Goal: Navigation & Orientation: Understand site structure

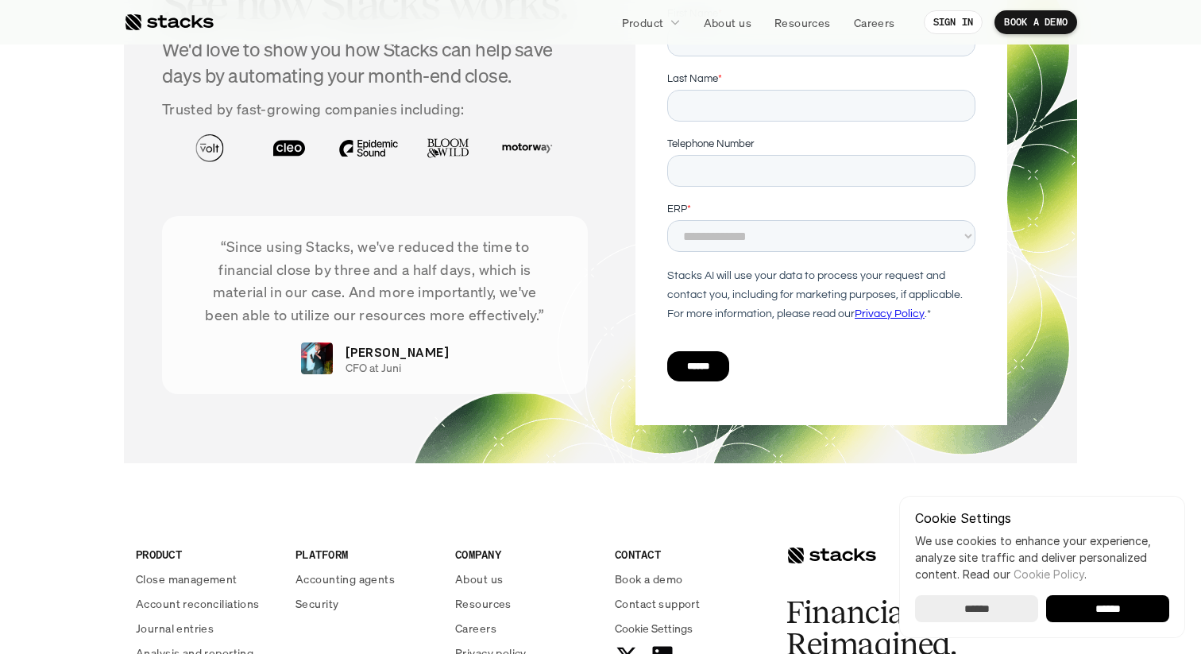
scroll to position [812, 0]
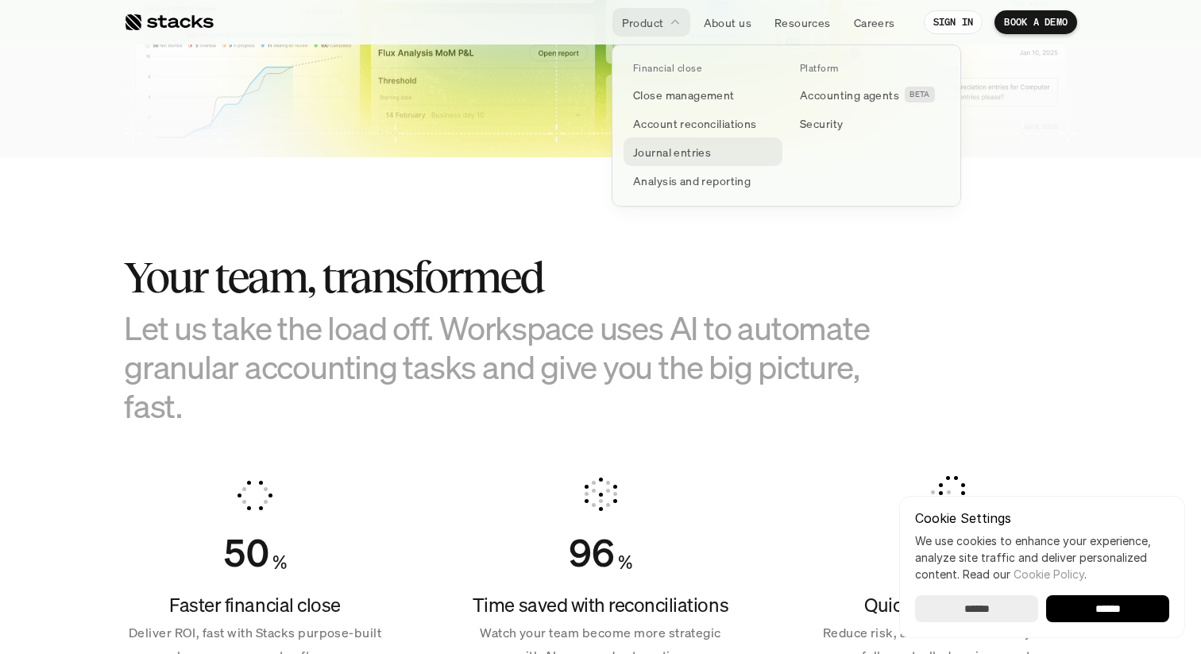
click at [662, 150] on p "Journal entries" at bounding box center [672, 152] width 78 height 17
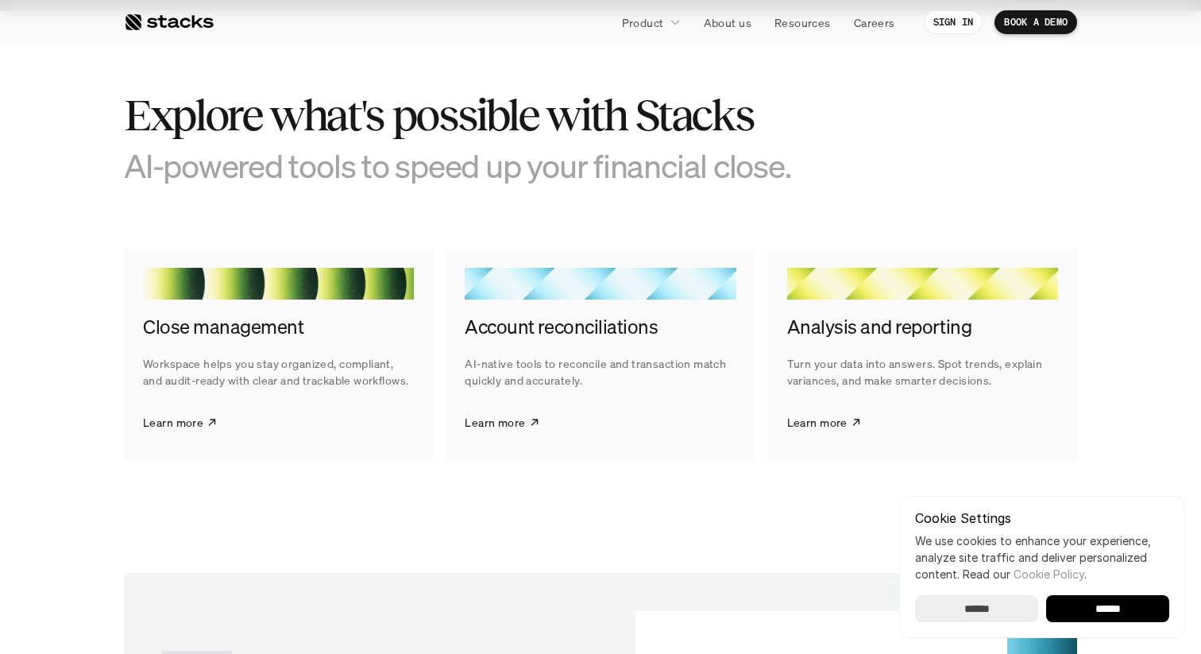
scroll to position [3282, 0]
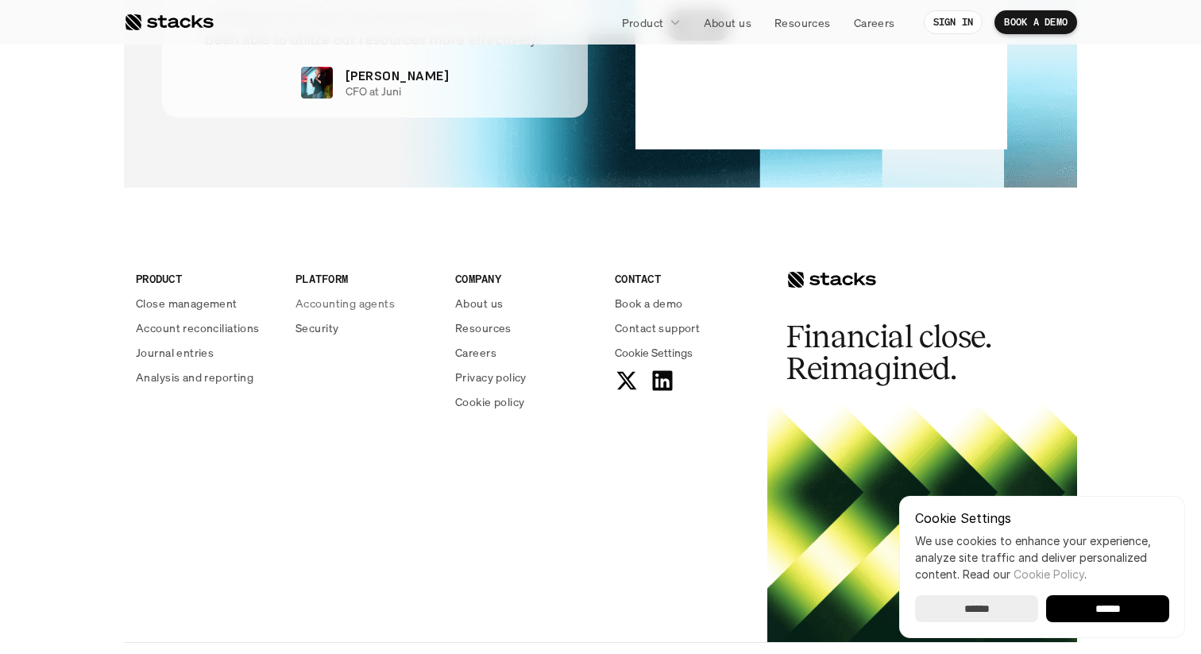
click at [342, 307] on p "Accounting agents" at bounding box center [345, 303] width 99 height 17
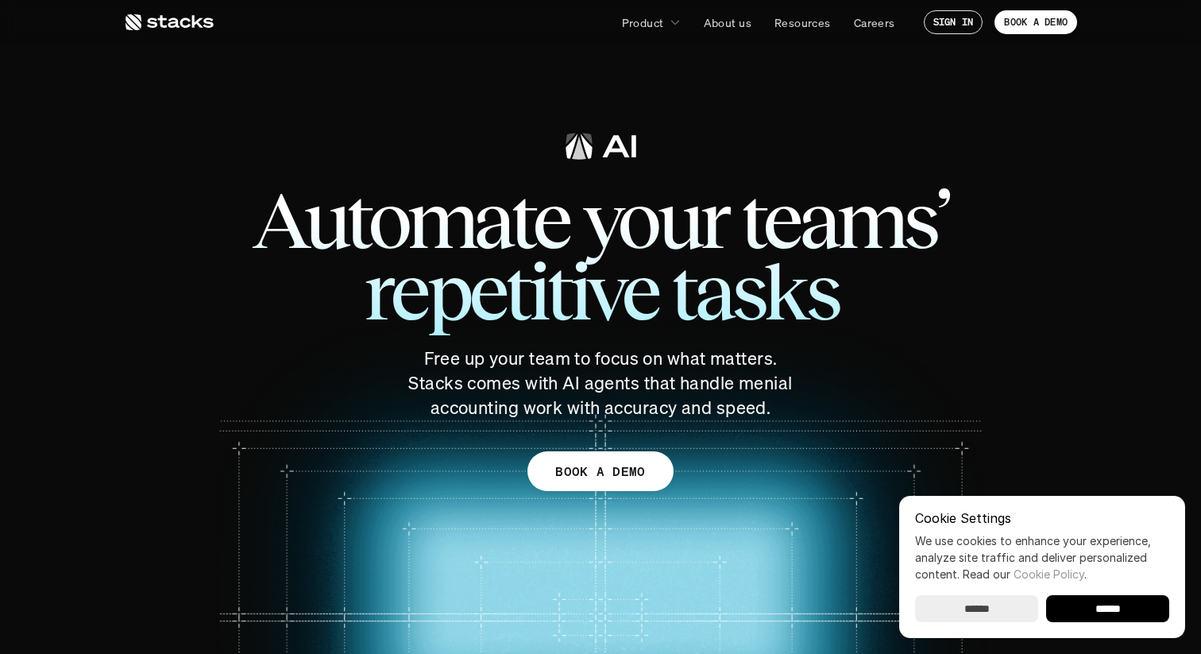
click at [184, 28] on icon at bounding box center [169, 22] width 90 height 19
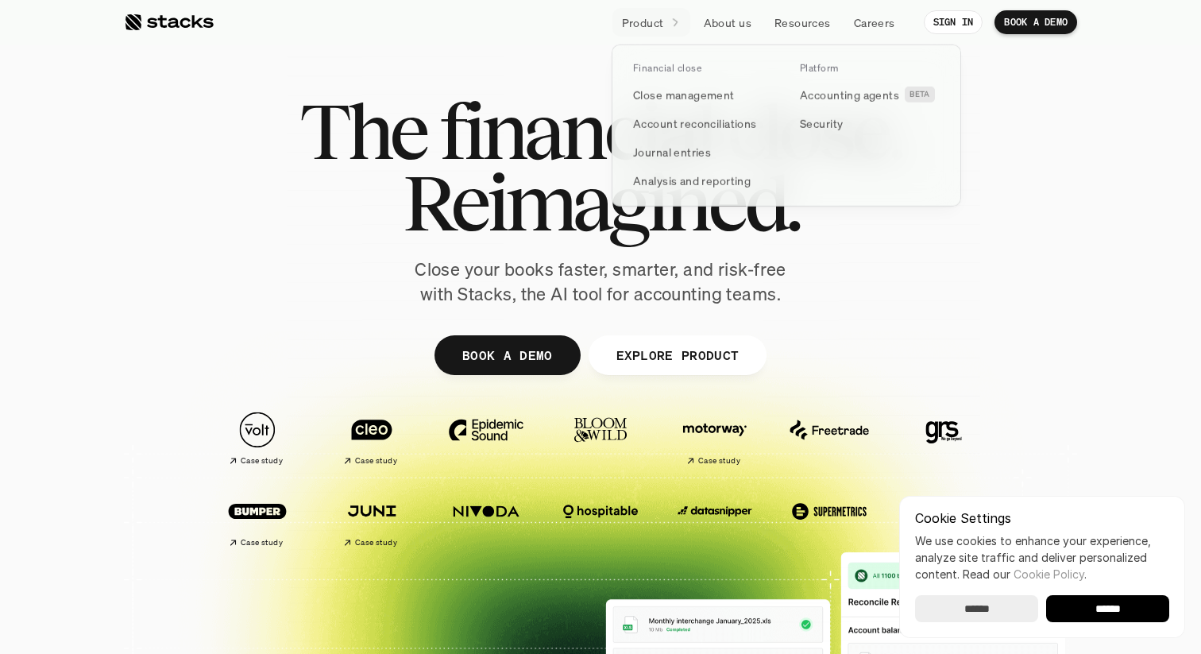
click at [652, 26] on div at bounding box center [787, 107] width 350 height 199
click at [677, 102] on p "Close management" at bounding box center [684, 95] width 102 height 17
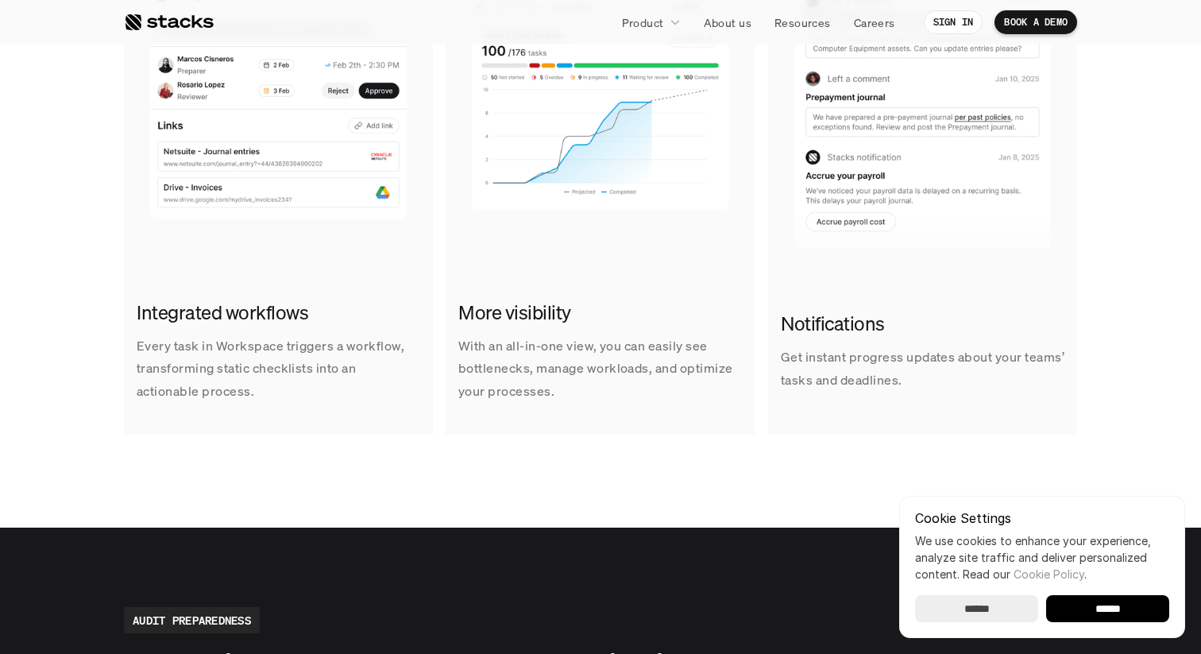
scroll to position [1175, 0]
